Goal: Find specific page/section: Find specific page/section

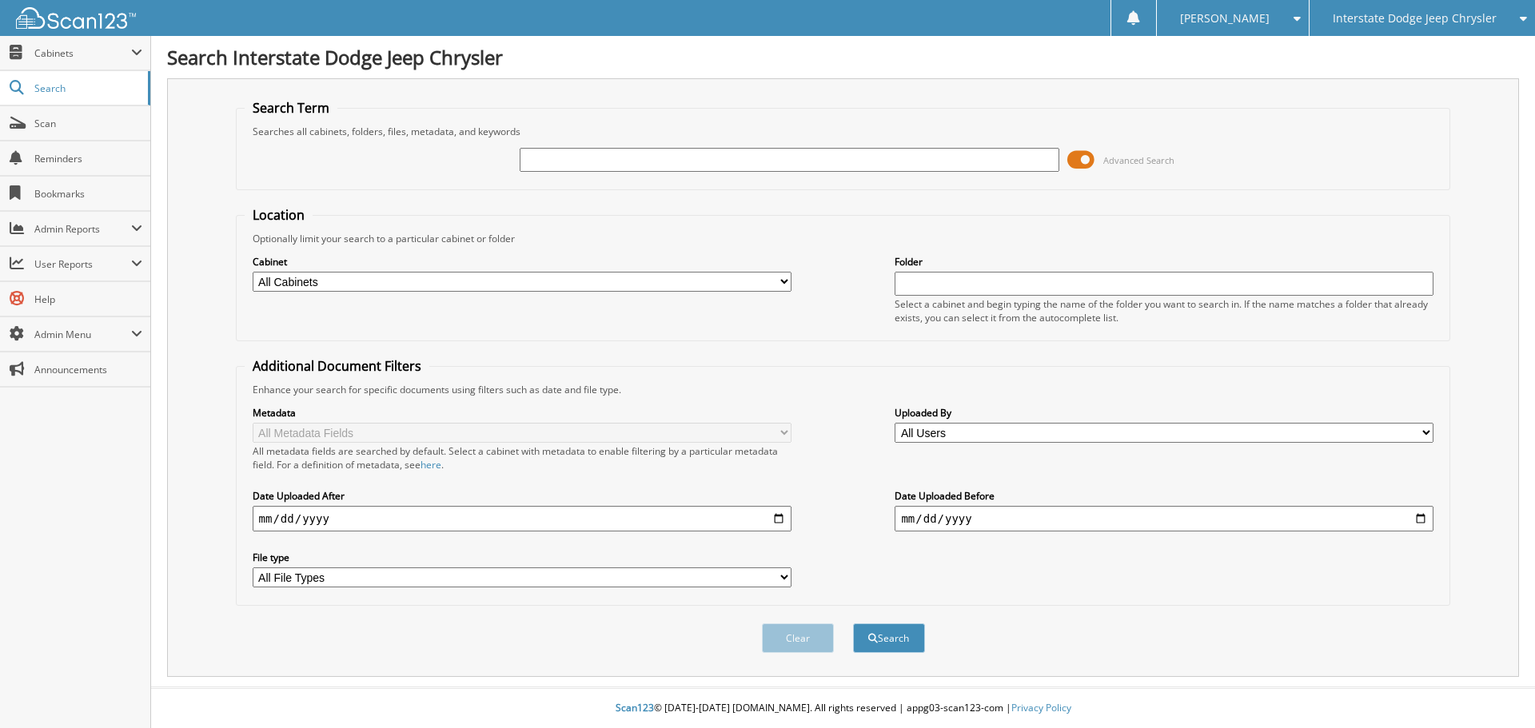
click at [632, 172] on div at bounding box center [789, 159] width 539 height 27
click at [630, 151] on input "text" at bounding box center [789, 160] width 539 height 24
type input "[PERSON_NAME]"
click at [853, 624] on button "Search" at bounding box center [889, 639] width 72 height 30
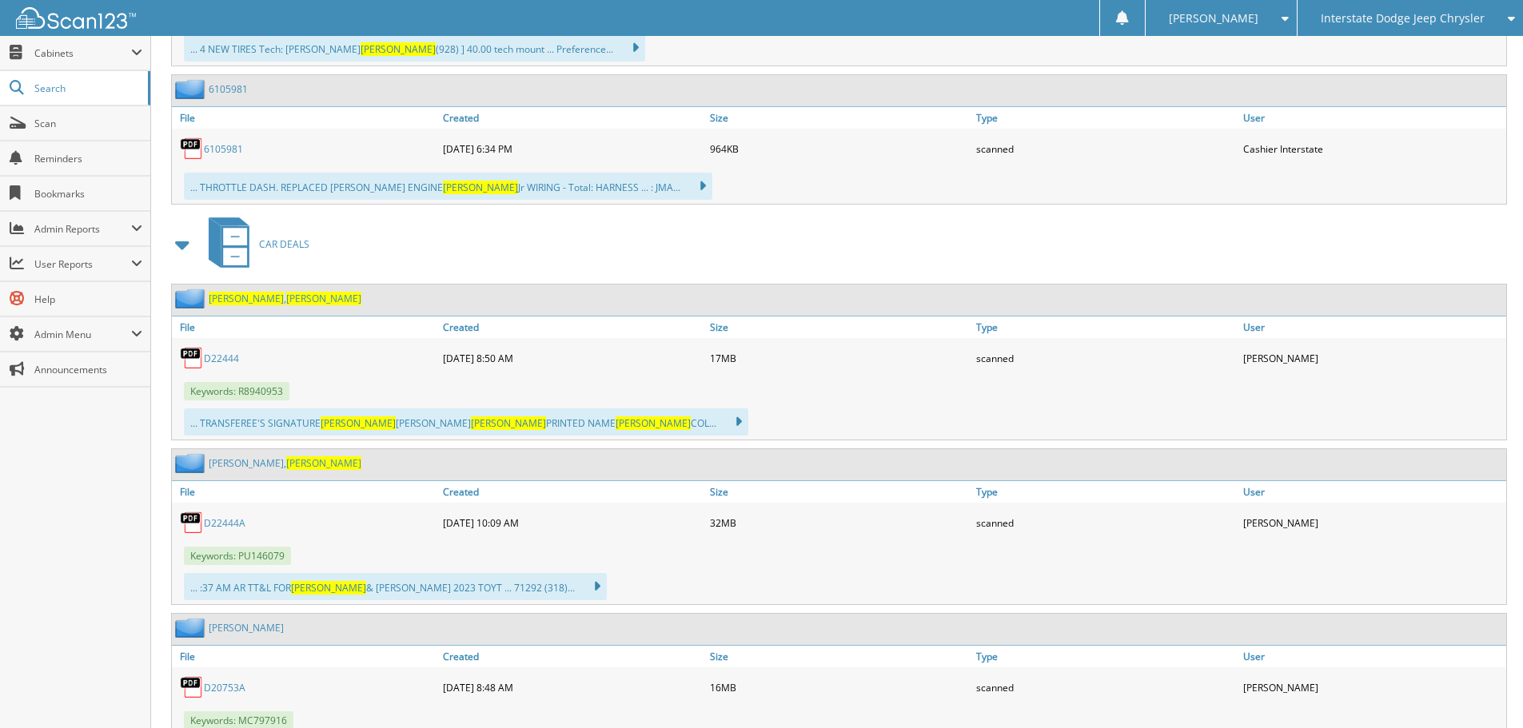
scroll to position [5916, 0]
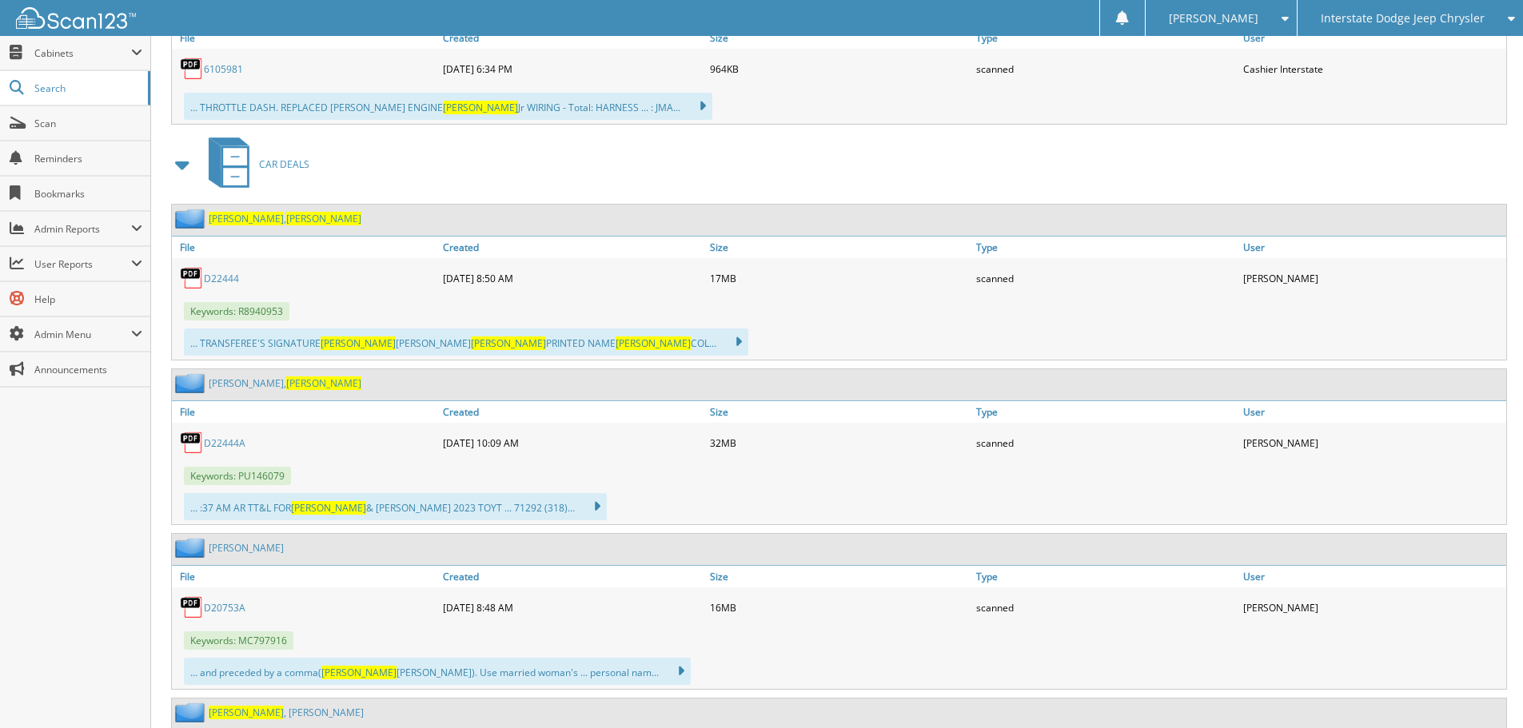
click at [230, 441] on link "D22444A" at bounding box center [225, 443] width 42 height 14
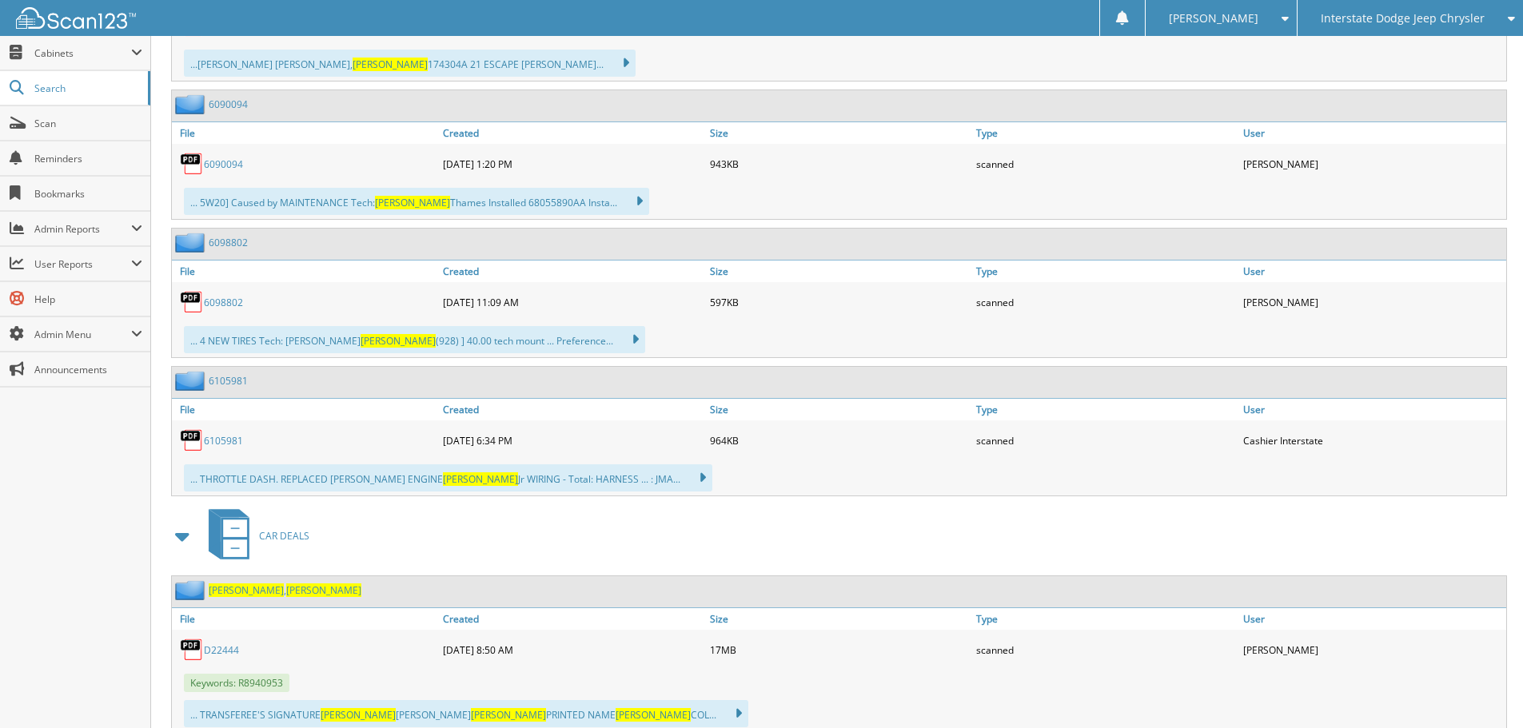
scroll to position [0, 0]
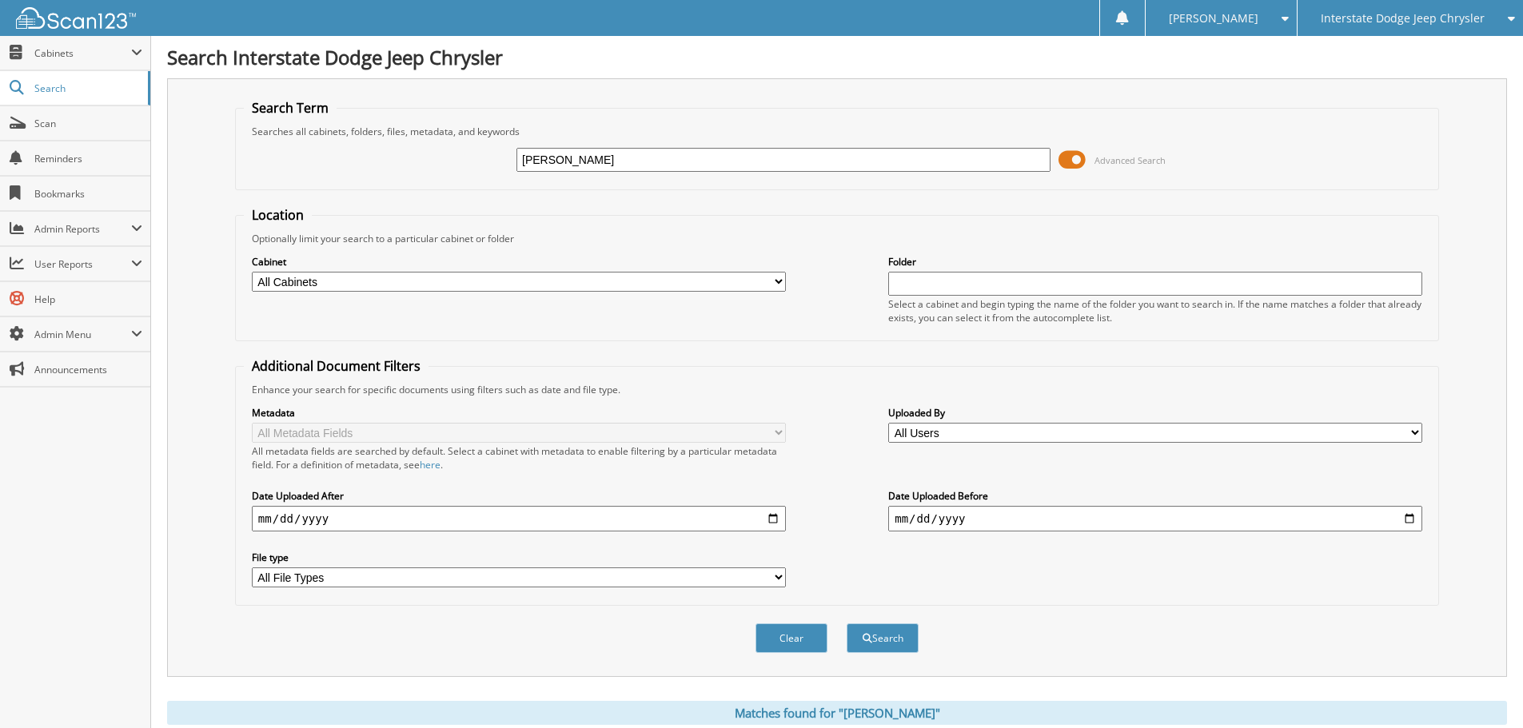
click at [508, 270] on div "Cabinet All Cabinets ACCOUNTS PAYABLE BANK DEPOSITS CAR DEALS HR PARTS SERVICE …" at bounding box center [519, 273] width 534 height 40
click at [508, 276] on select "All Cabinets ACCOUNTS PAYABLE BANK DEPOSITS CAR DEALS HR PARTS SERVICE RO" at bounding box center [519, 282] width 534 height 20
select select "28448"
click at [252, 272] on select "All Cabinets ACCOUNTS PAYABLE BANK DEPOSITS CAR DEALS HR PARTS SERVICE RO" at bounding box center [519, 282] width 534 height 20
click at [875, 632] on button "Search" at bounding box center [883, 639] width 72 height 30
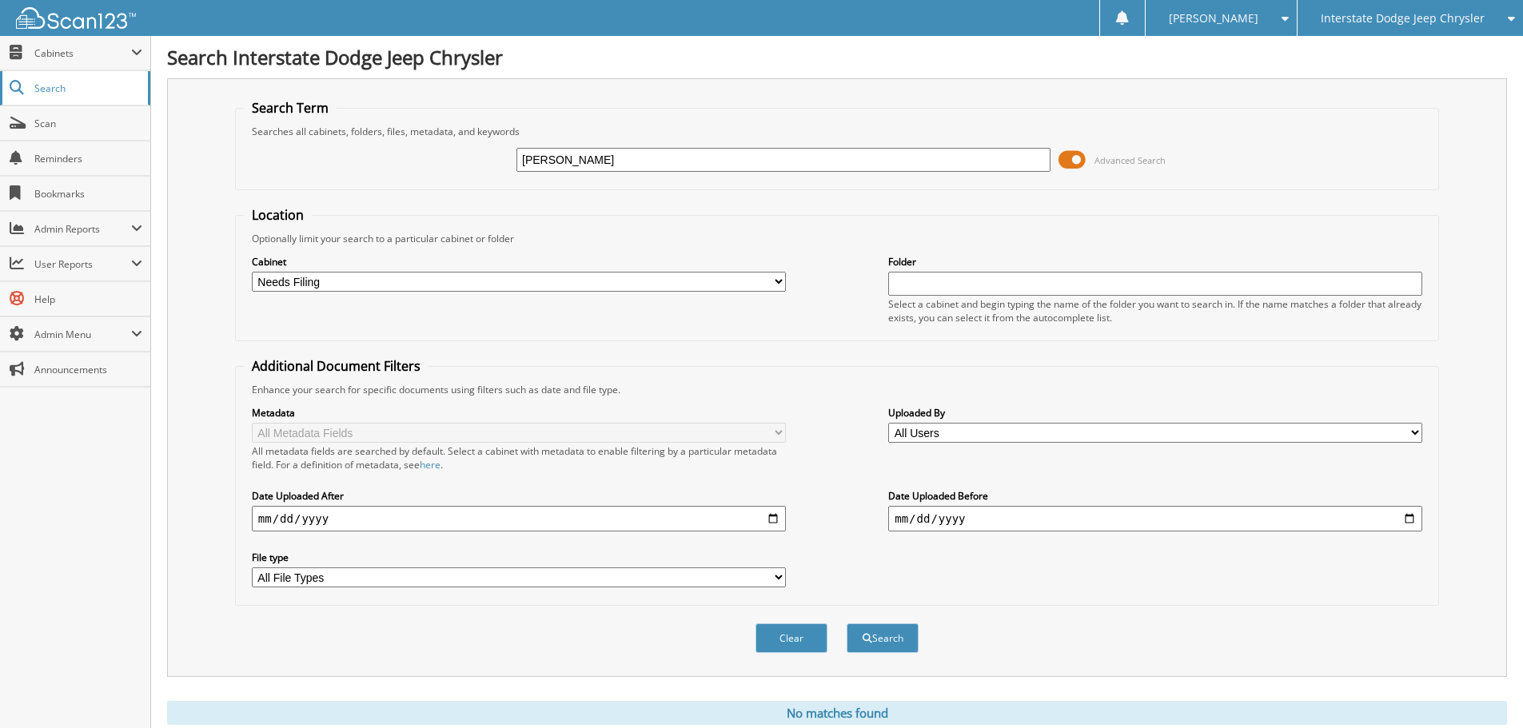
click at [78, 97] on link "Search" at bounding box center [75, 88] width 150 height 34
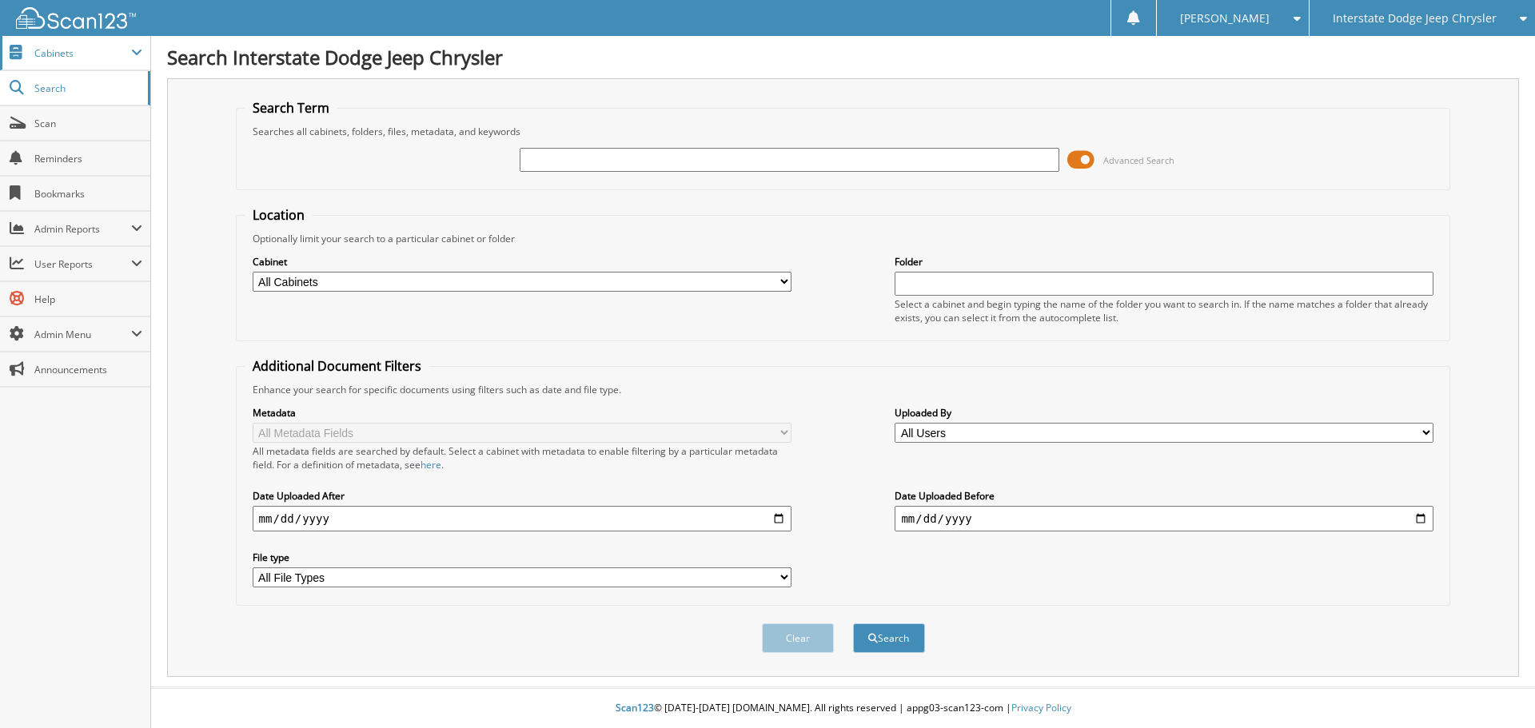
click at [62, 58] on span "Cabinets" at bounding box center [82, 53] width 97 height 14
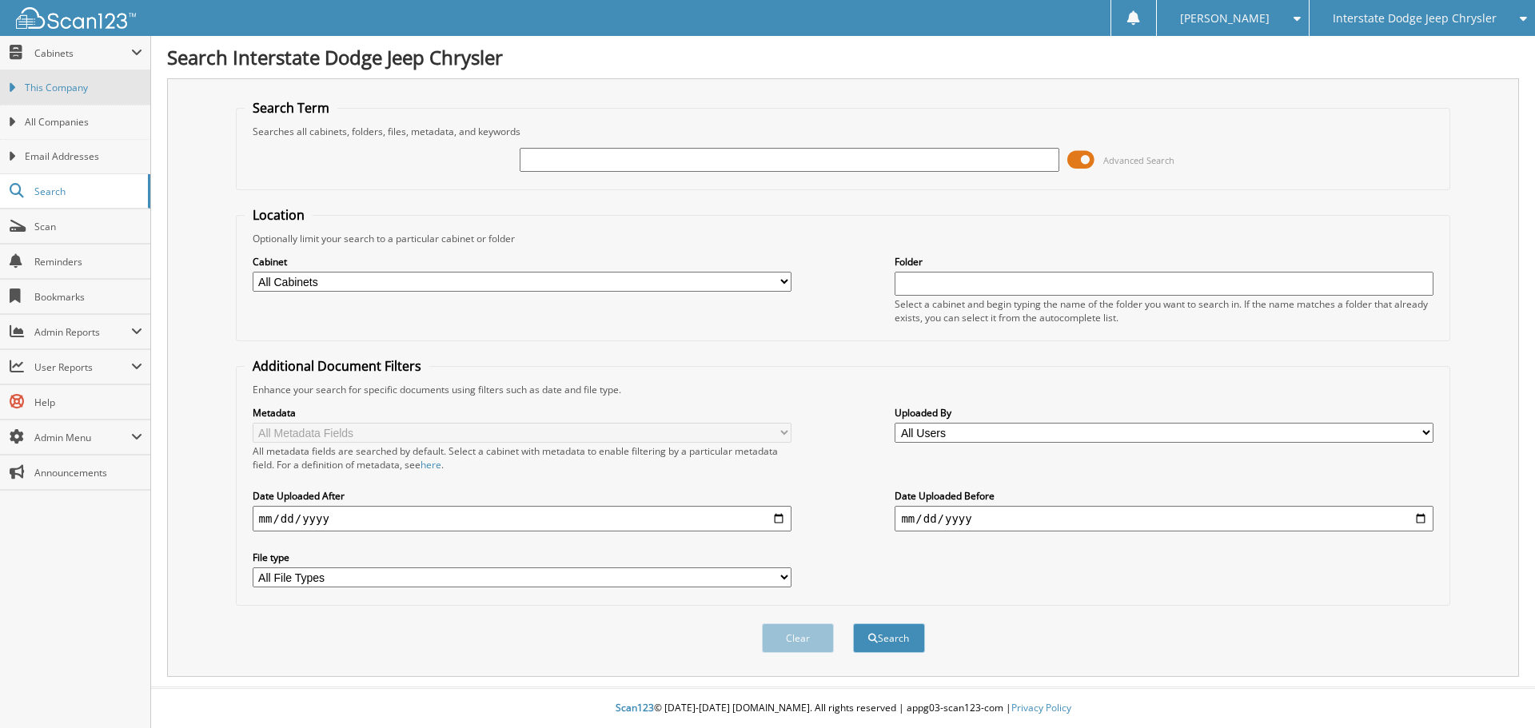
click at [77, 88] on span "This Company" at bounding box center [84, 88] width 118 height 14
